Goal: Information Seeking & Learning: Learn about a topic

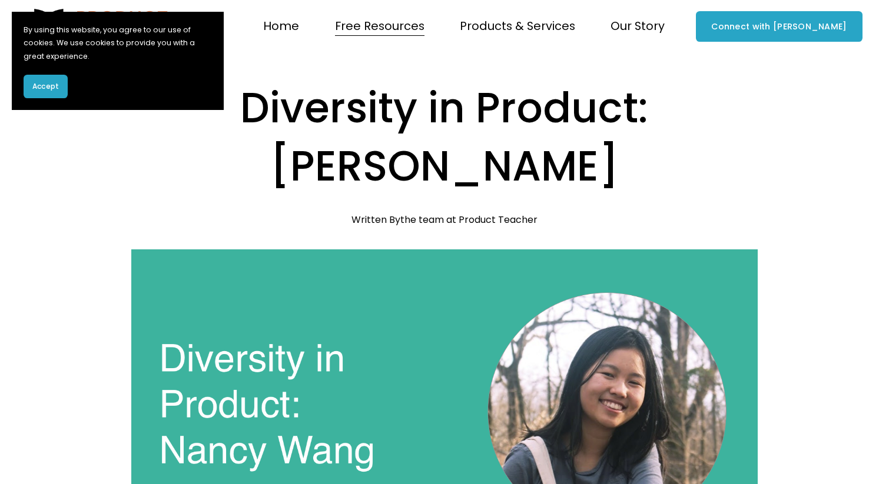
click at [59, 88] on button "Accept" at bounding box center [46, 87] width 44 height 24
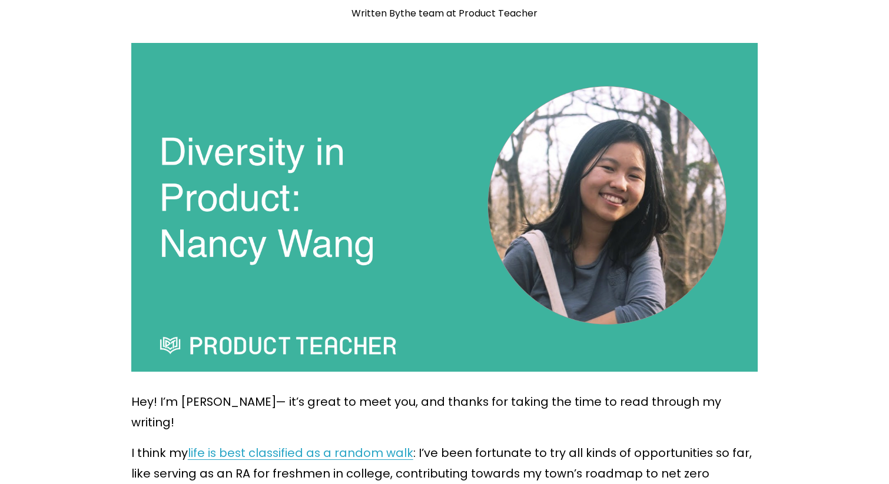
scroll to position [335, 0]
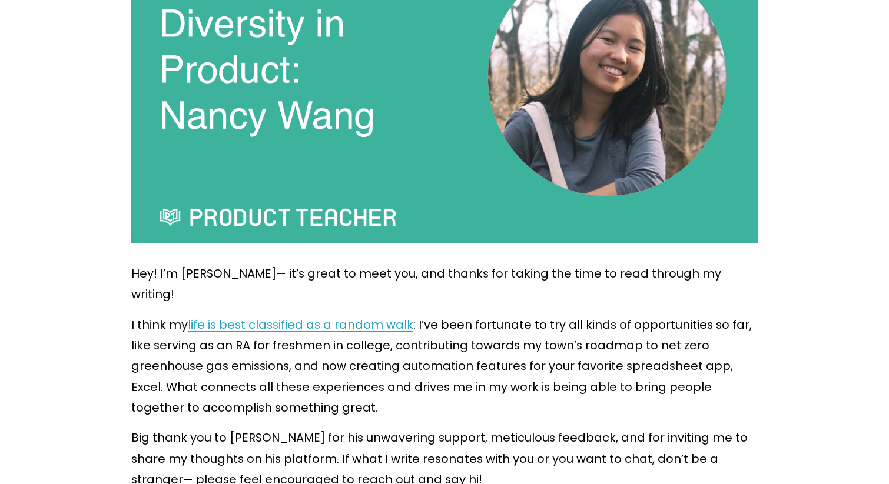
click at [208, 317] on link "life is best classified as a random walk" at bounding box center [300, 325] width 225 height 16
click at [274, 317] on link "life is best classified as a random walk" at bounding box center [300, 325] width 225 height 16
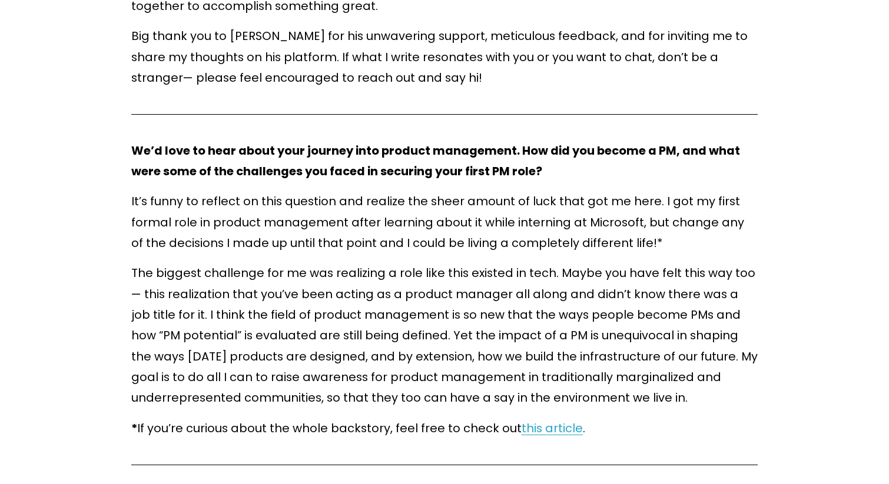
scroll to position [758, 0]
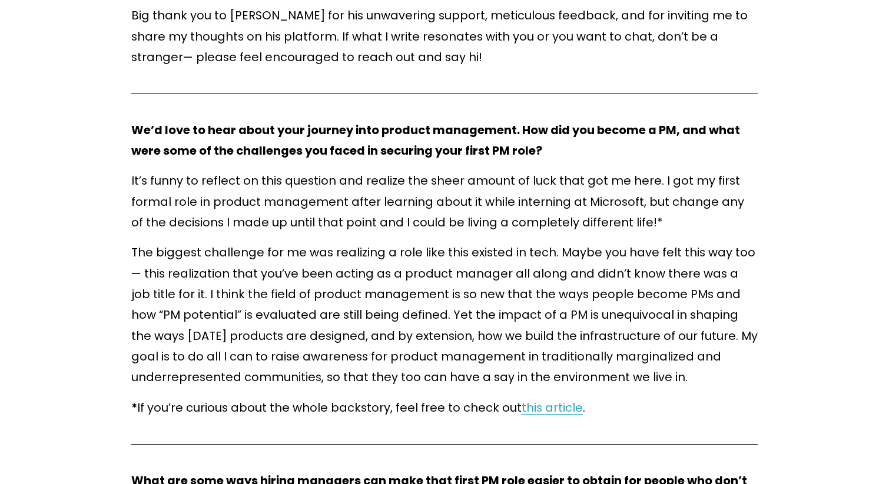
click at [550, 400] on span "this article" at bounding box center [552, 408] width 61 height 16
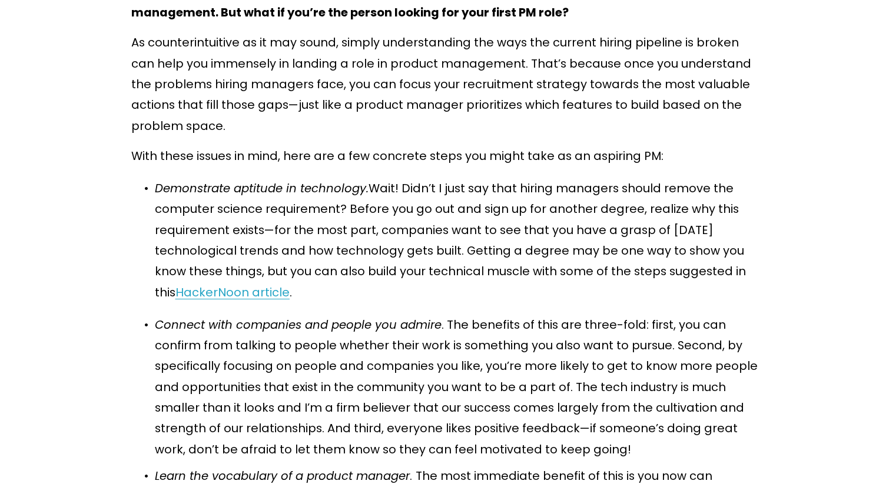
scroll to position [1764, 0]
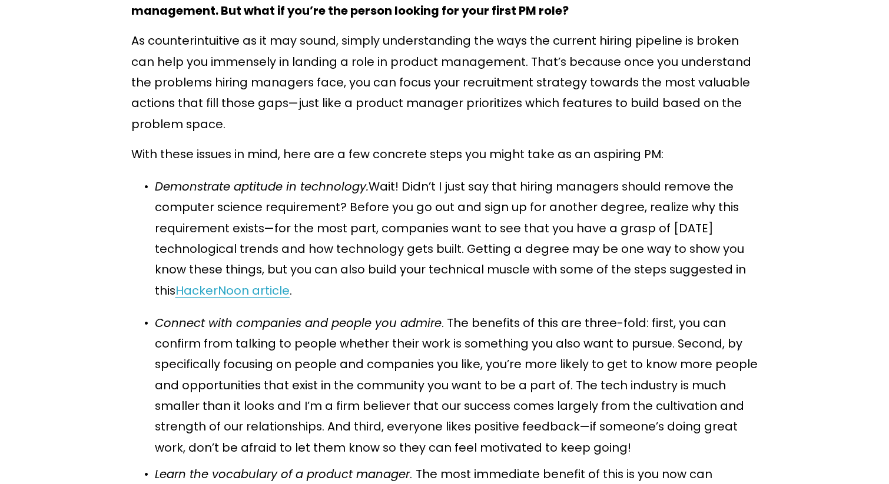
click at [184, 283] on span "HackerNoon article" at bounding box center [232, 291] width 114 height 16
click at [224, 283] on span "HackerNoon article" at bounding box center [232, 291] width 114 height 16
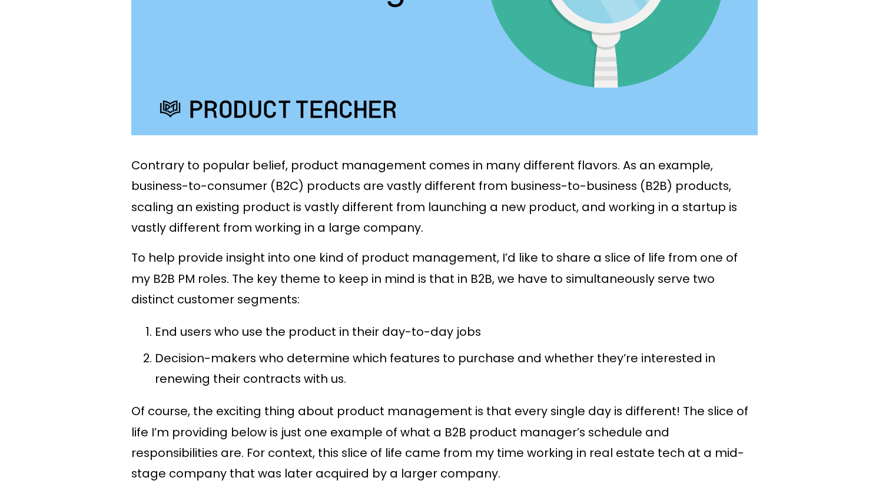
scroll to position [568, 0]
